Goal: Transaction & Acquisition: Purchase product/service

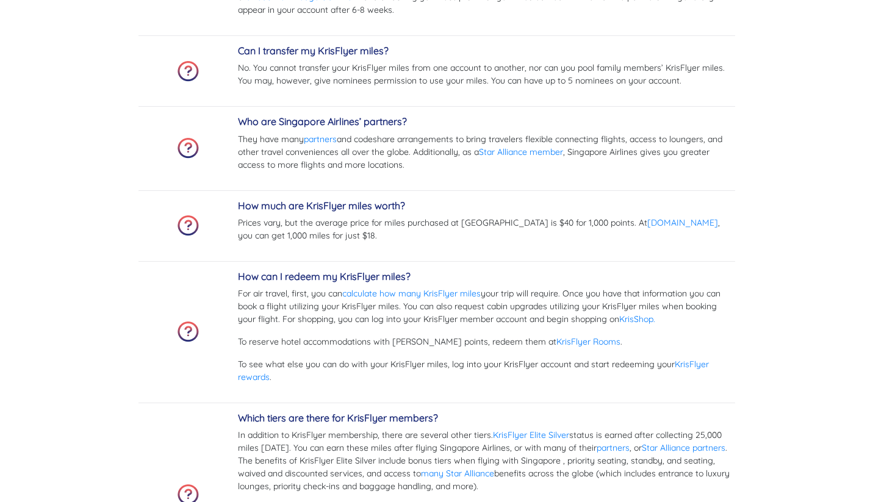
scroll to position [3597, 0]
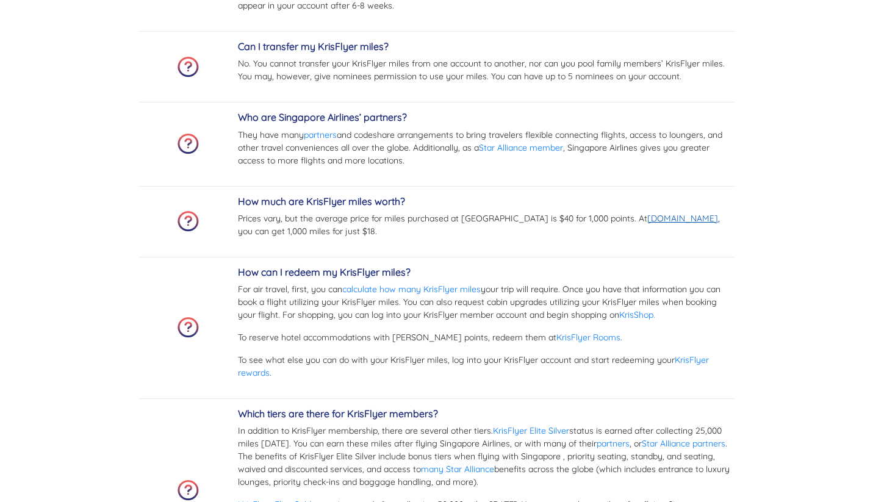
click at [647, 216] on link "[DOMAIN_NAME]" at bounding box center [682, 218] width 71 height 11
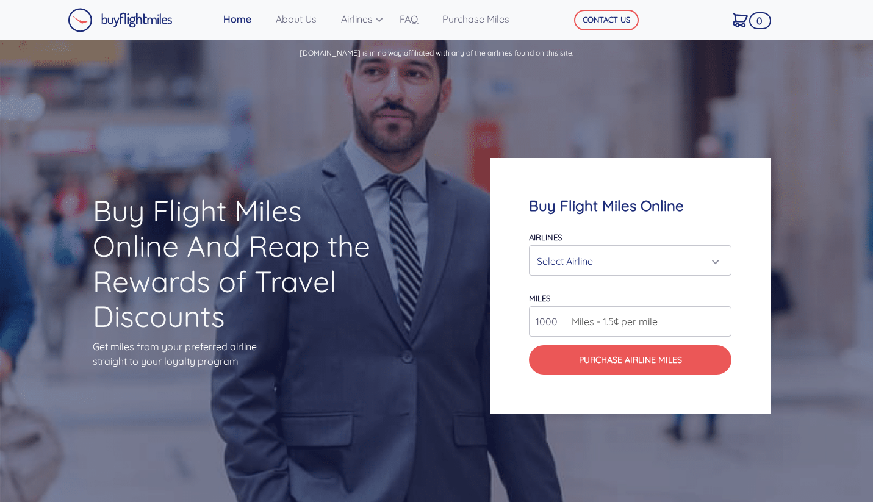
click at [625, 263] on div "Select Airline" at bounding box center [626, 261] width 179 height 23
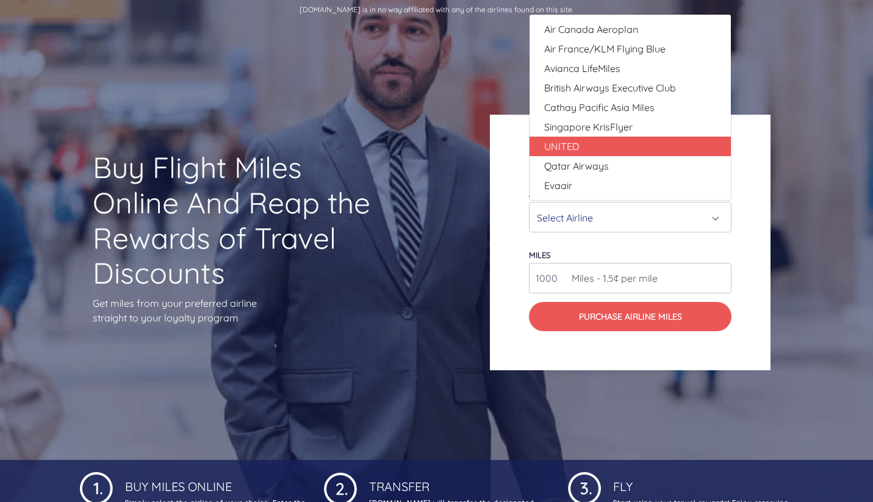
scroll to position [45, 0]
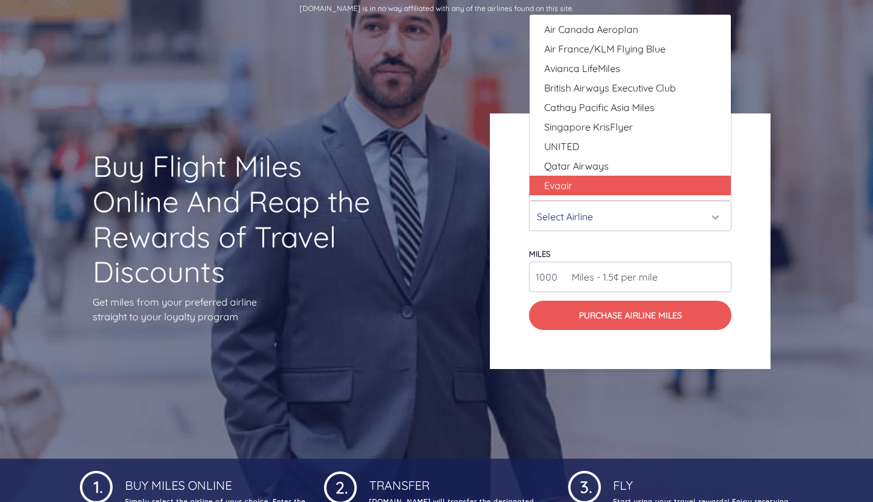
click at [618, 179] on link "Evaair" at bounding box center [630, 186] width 201 height 20
select select "Evaair"
type input "50000"
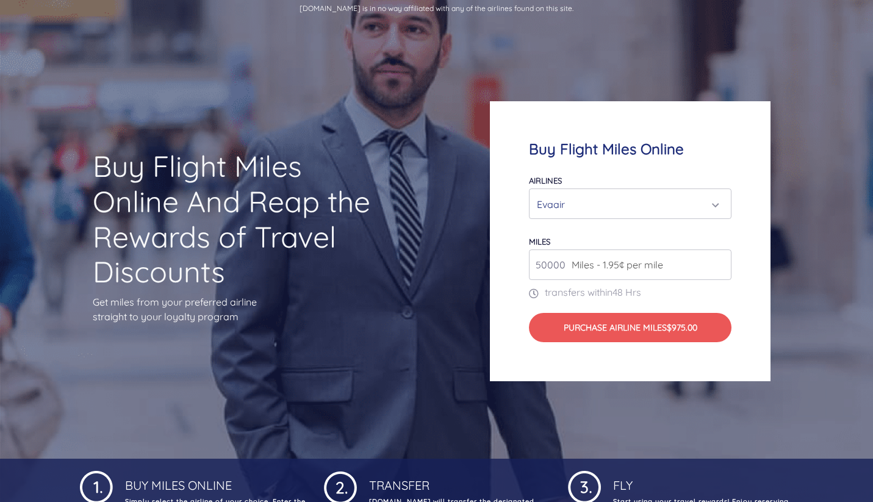
click at [614, 267] on span "Miles - 1.95¢ per mile" at bounding box center [615, 264] width 98 height 15
click at [690, 270] on input "50000" at bounding box center [630, 265] width 203 height 31
click at [660, 195] on div "Evaair" at bounding box center [626, 204] width 179 height 23
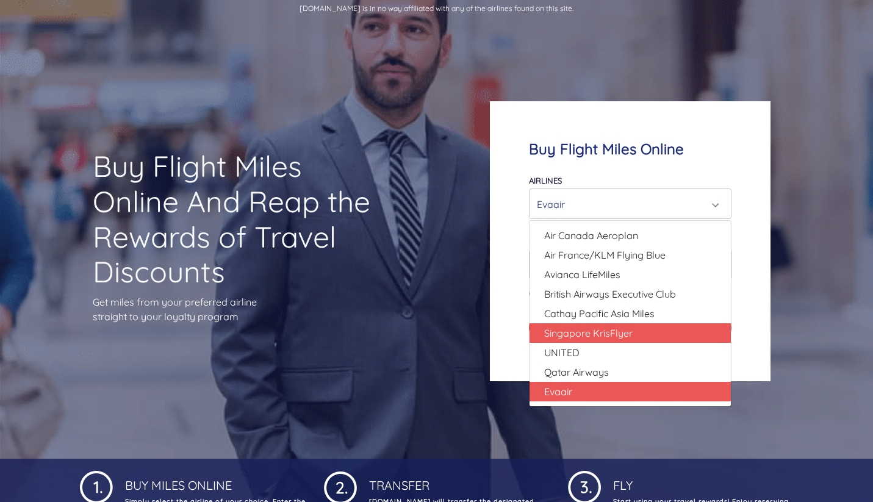
click at [660, 339] on link "Singapore KrisFlyer" at bounding box center [630, 333] width 201 height 20
select select "Singapore KrisFlyer"
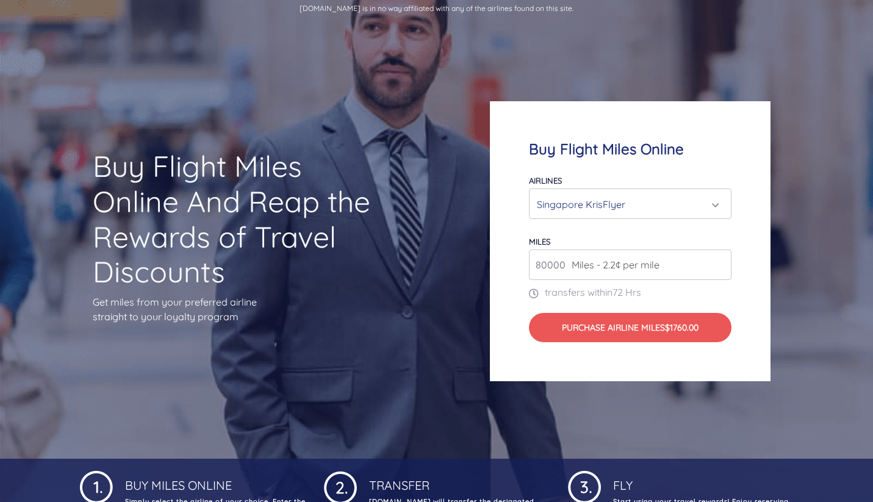
click at [638, 272] on input "80000" at bounding box center [630, 265] width 203 height 31
click at [718, 264] on input "81000" at bounding box center [630, 265] width 203 height 31
drag, startPoint x: 560, startPoint y: 261, endPoint x: 503, endPoint y: 264, distance: 56.8
click at [503, 264] on div "Buy Flight Miles Online Airlines Air Canada Aeroplan Air France/KLM Flying Blue…" at bounding box center [630, 241] width 281 height 280
click at [808, 297] on div "Buy Flight Miles Online Airlines Air Canada Aeroplan Air France/KLM Flying Blue…" at bounding box center [654, 241] width 349 height 397
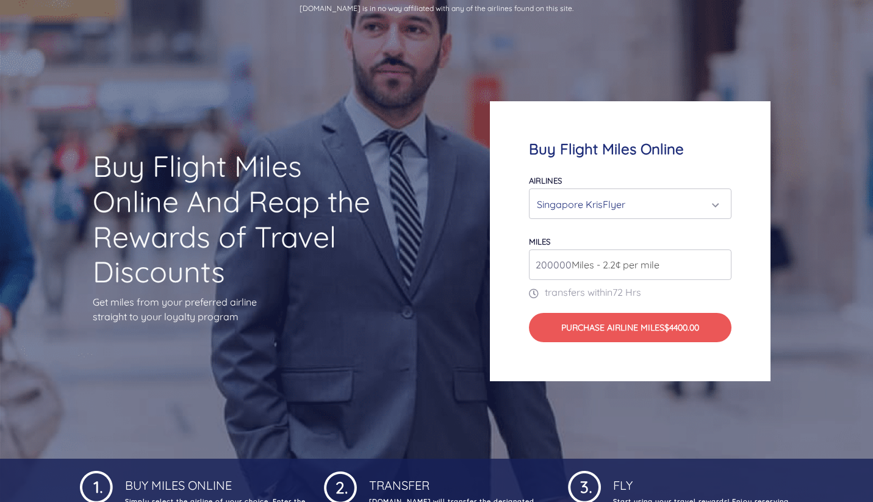
click at [541, 262] on input "200000" at bounding box center [630, 265] width 203 height 31
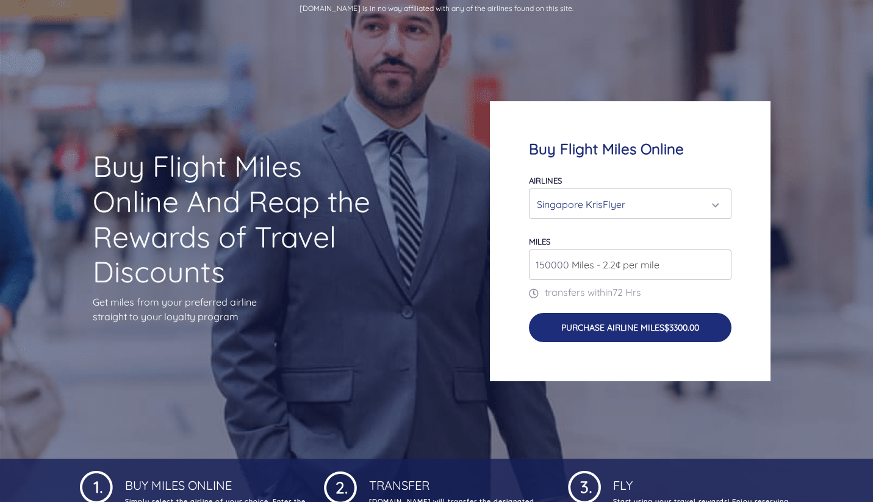
type input "150000"
click at [645, 322] on button "Purchase Airline Miles $3300.00" at bounding box center [630, 327] width 203 height 29
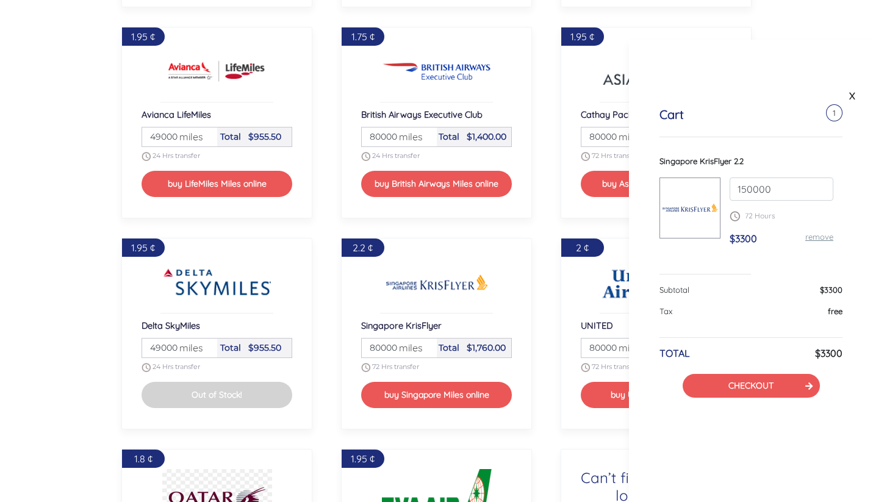
scroll to position [1287, 0]
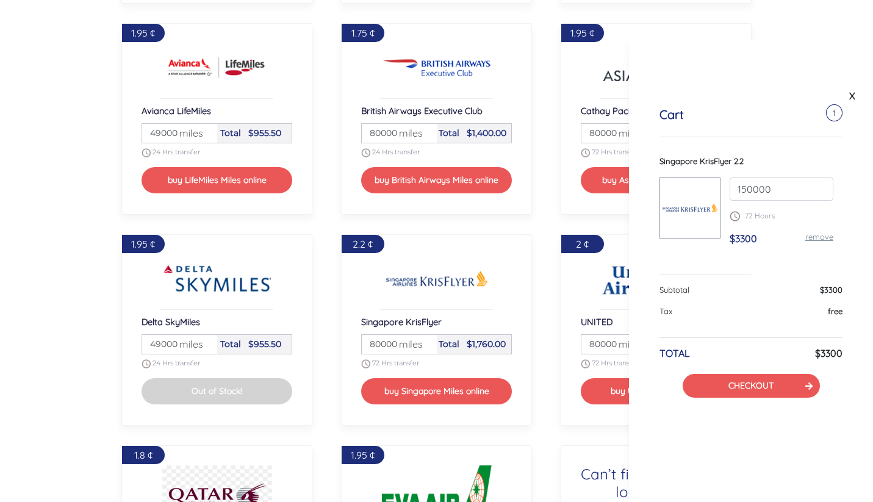
click at [513, 231] on div "2.2 ¢ Singapore KrisFlyer Miles 80000 miles Total $1,760.00 72 Hrs transfer buy…" at bounding box center [437, 330] width 220 height 211
click at [854, 95] on link "X" at bounding box center [852, 96] width 12 height 18
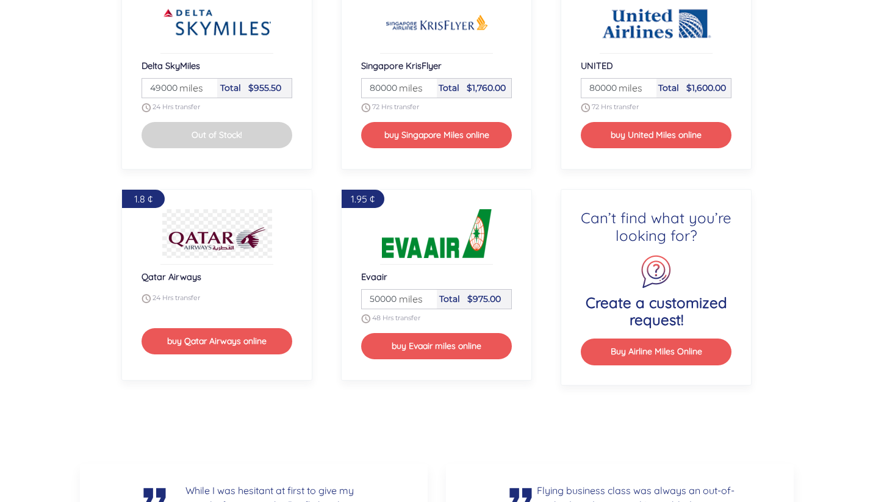
scroll to position [1557, 0]
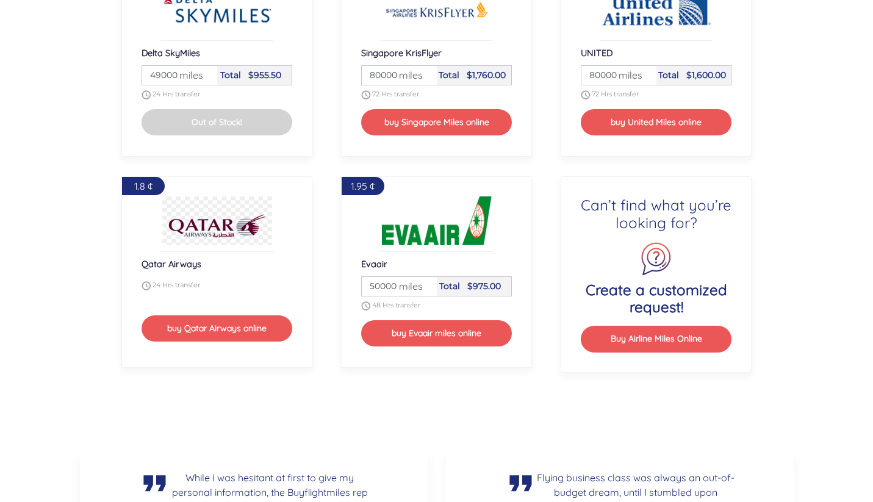
click at [380, 286] on input "50000" at bounding box center [399, 286] width 71 height 19
type input "200000"
click at [510, 220] on div "1.95 ¢ Evaair Miles 200000 miles Total $3900.00 48 Hrs transfer buy Evaair mile…" at bounding box center [437, 272] width 192 height 192
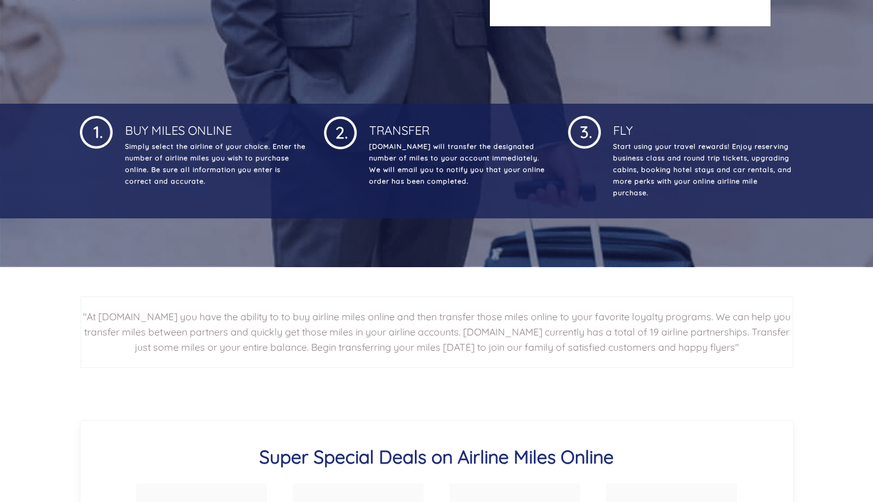
scroll to position [396, 0]
